Goal: Find specific page/section: Find specific page/section

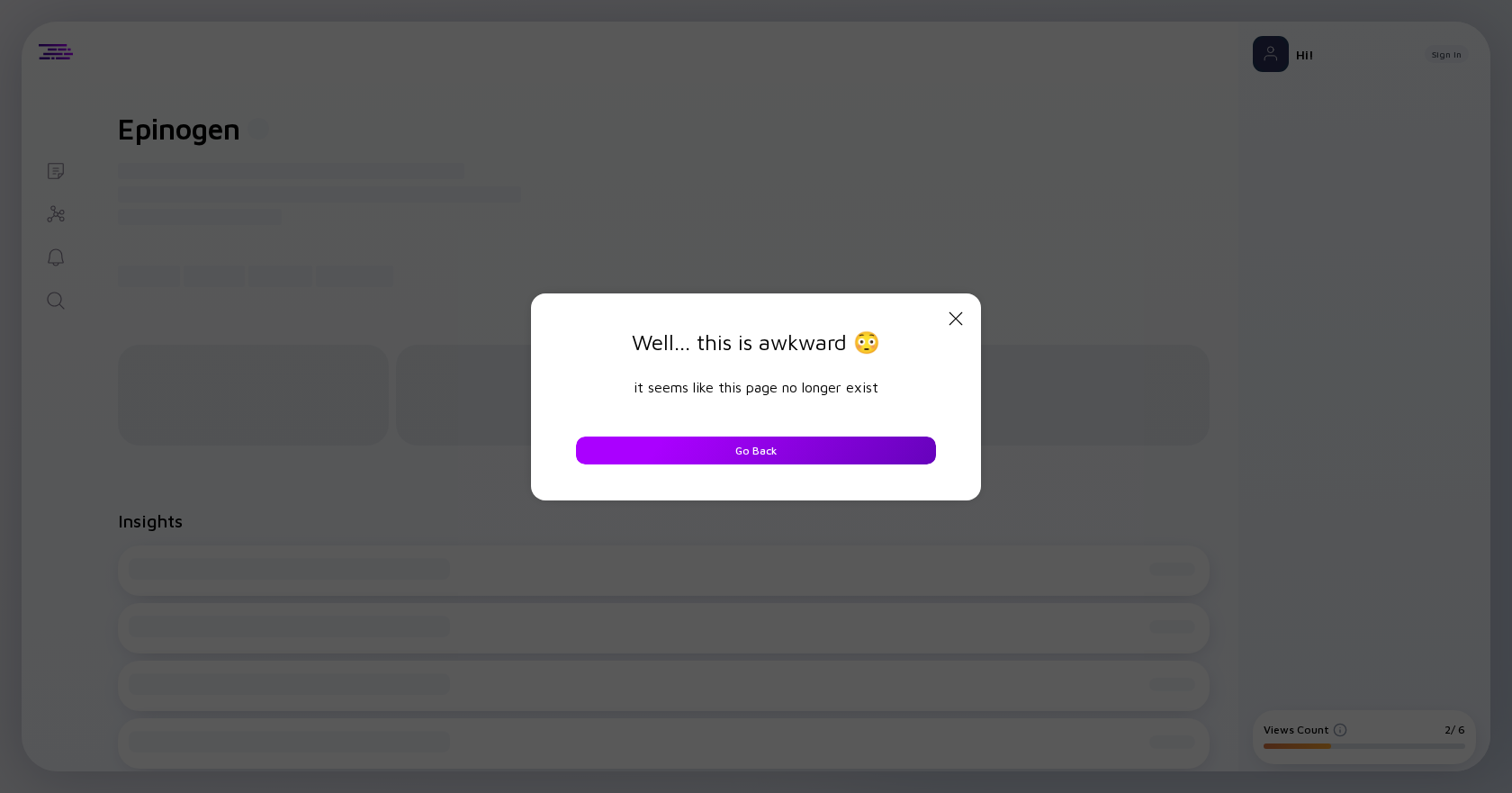
click at [769, 452] on div "Go Back" at bounding box center [756, 450] width 63 height 27
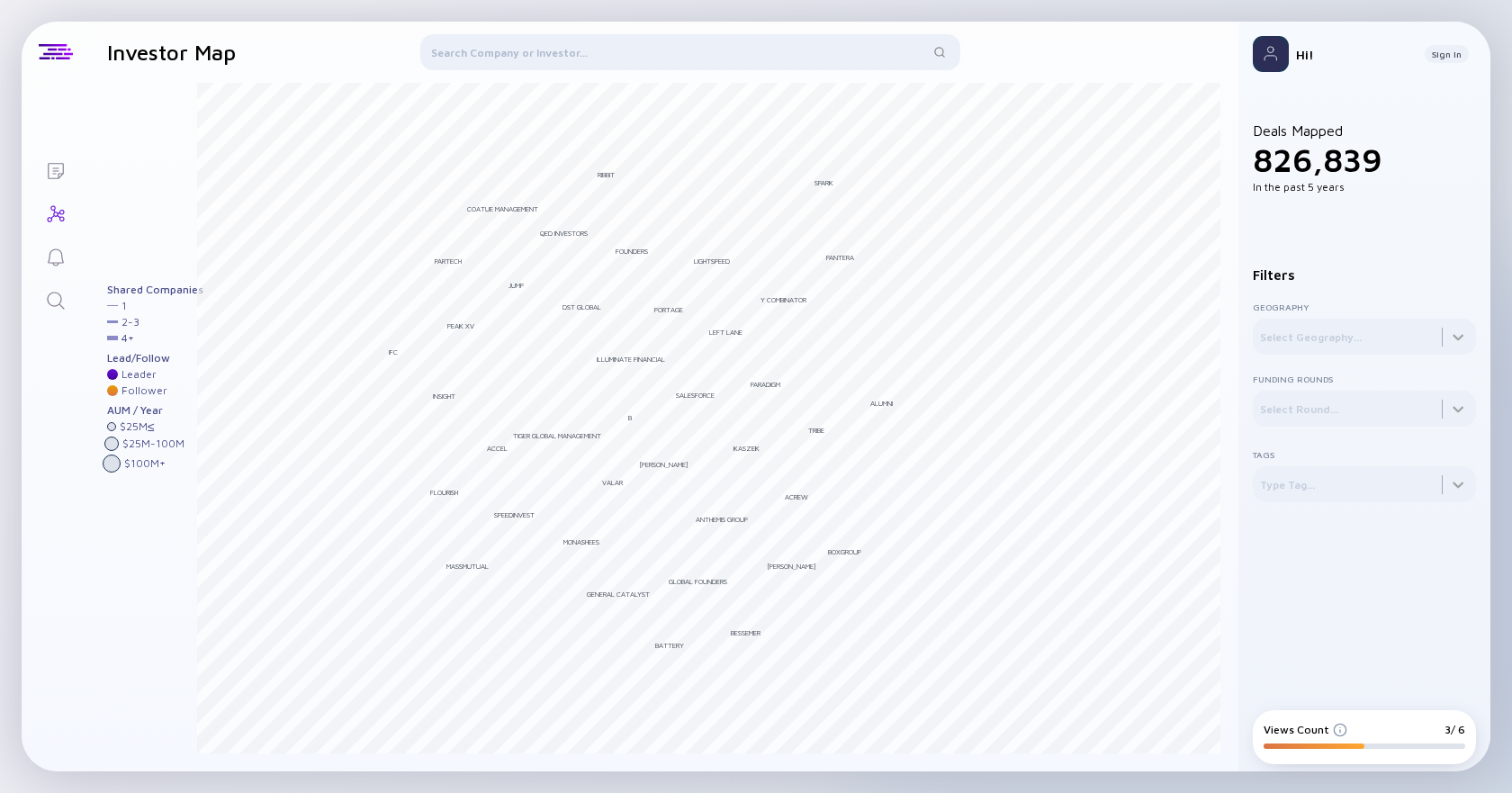
click at [689, 462] on div "Andreessen Horowitz" at bounding box center [664, 464] width 49 height 9
